Goal: Find specific page/section: Find specific page/section

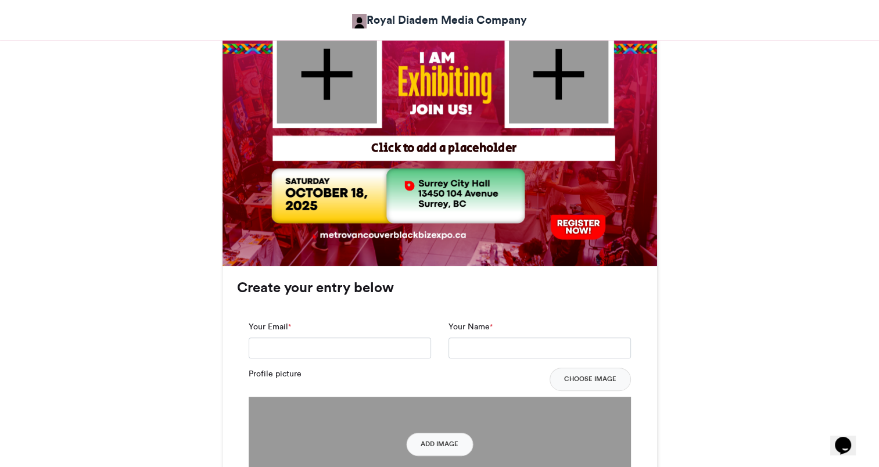
scroll to position [125, 0]
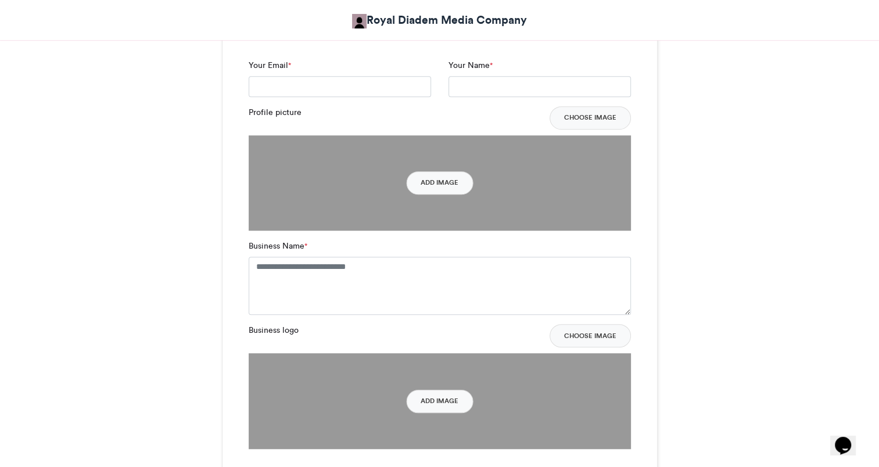
scroll to position [772, 0]
